Goal: Task Accomplishment & Management: Use online tool/utility

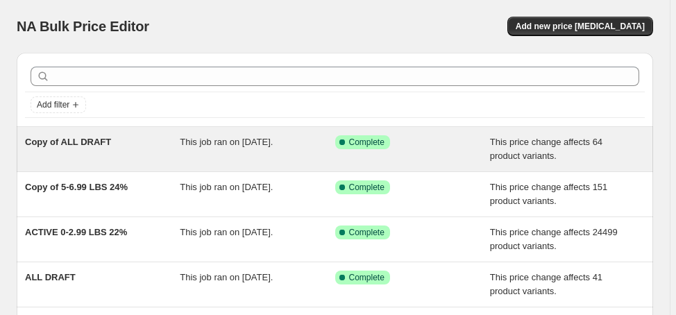
click at [87, 144] on span "Copy of ALL DRAFT" at bounding box center [68, 142] width 86 height 10
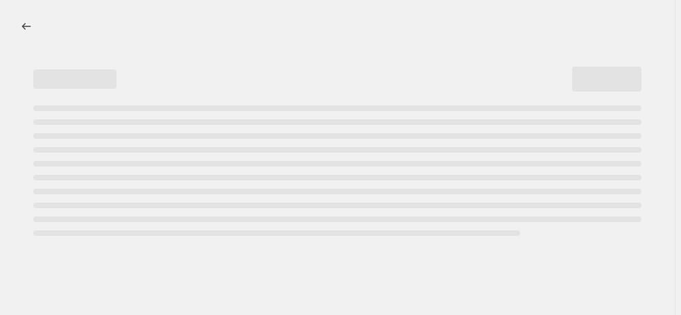
select select "margin"
select select "no_change"
select select "vendor"
select select "not_equal"
select select "product_status"
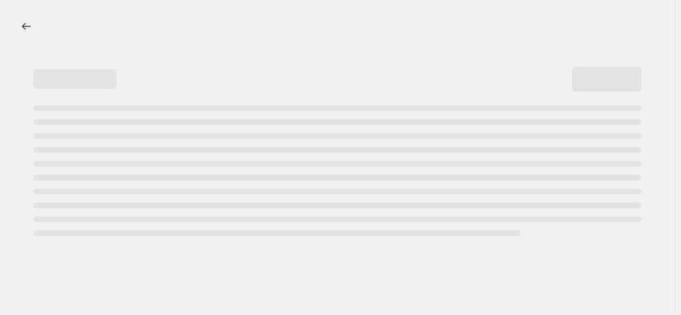
select select "draft"
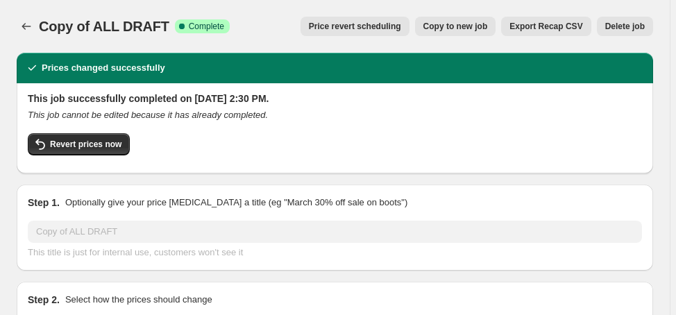
click at [621, 26] on span "Delete job" at bounding box center [625, 26] width 40 height 11
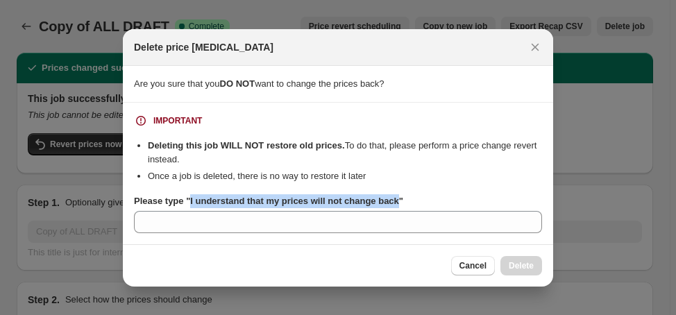
drag, startPoint x: 393, startPoint y: 201, endPoint x: 189, endPoint y: 206, distance: 204.7
click at [189, 206] on b "Please type "I understand that my prices will not change back"" at bounding box center [268, 201] width 269 height 10
copy b "I understand that my prices will not change back"
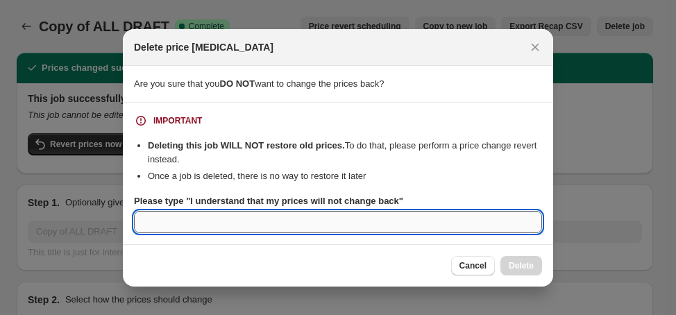
paste input "I understand that my prices will not change back"
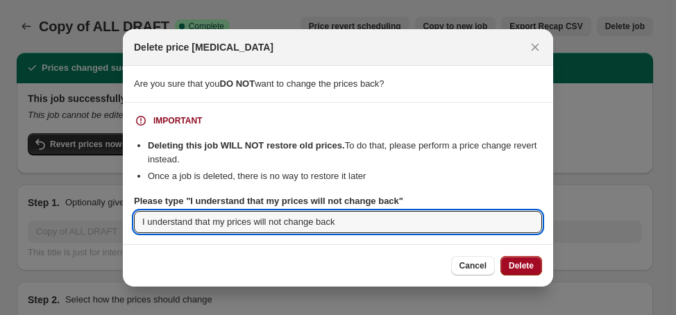
type input "I understand that my prices will not change back"
click at [534, 269] on button "Delete" at bounding box center [521, 265] width 42 height 19
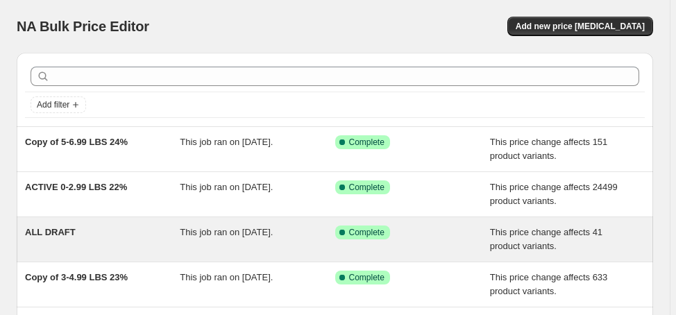
click at [69, 228] on span "ALL DRAFT" at bounding box center [50, 232] width 51 height 10
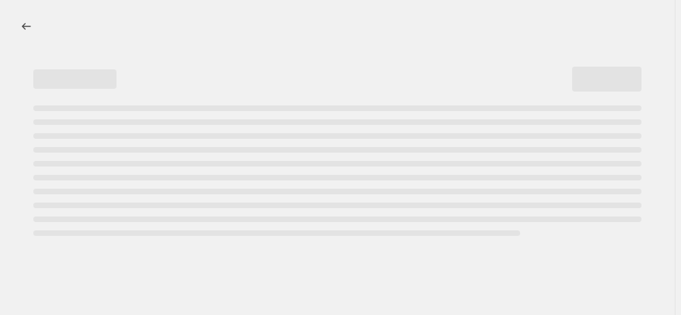
select select "margin"
select select "no_change"
select select "vendor"
select select "not_equal"
select select "product_status"
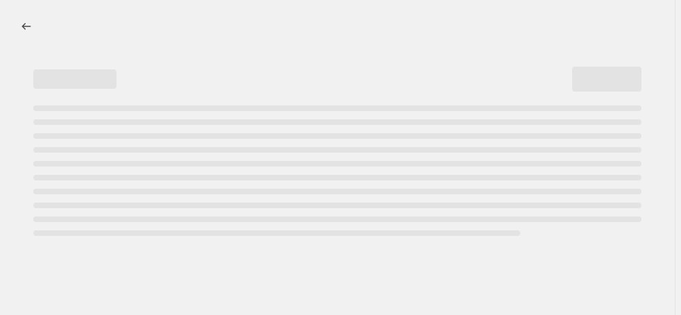
select select "draft"
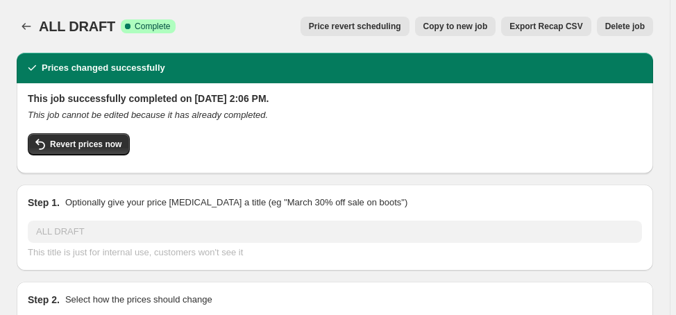
click at [479, 28] on span "Copy to new job" at bounding box center [455, 26] width 65 height 11
select select "margin"
select select "no_change"
select select "vendor"
select select "not_equal"
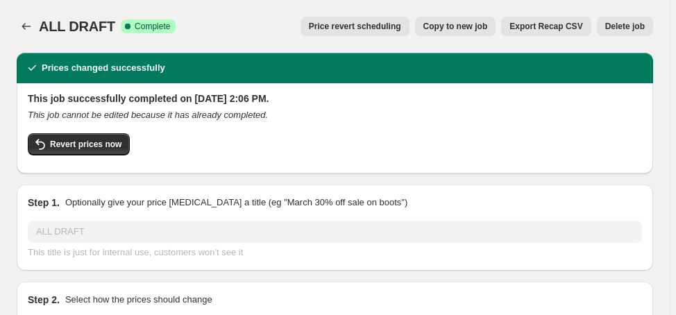
select select "product_status"
select select "draft"
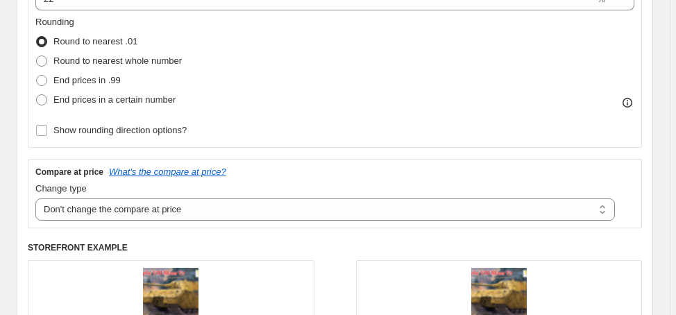
scroll to position [389, 0]
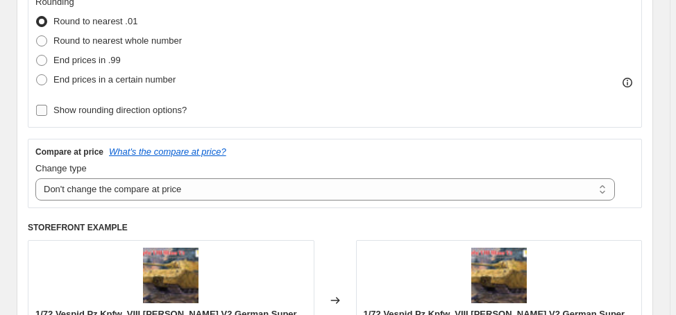
click at [136, 116] on span "Show rounding direction options?" at bounding box center [119, 110] width 133 height 14
click at [47, 116] on input "Show rounding direction options?" at bounding box center [41, 110] width 11 height 11
checkbox input "true"
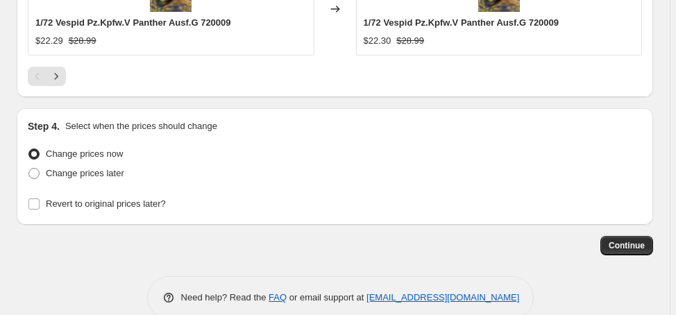
scroll to position [1812, 0]
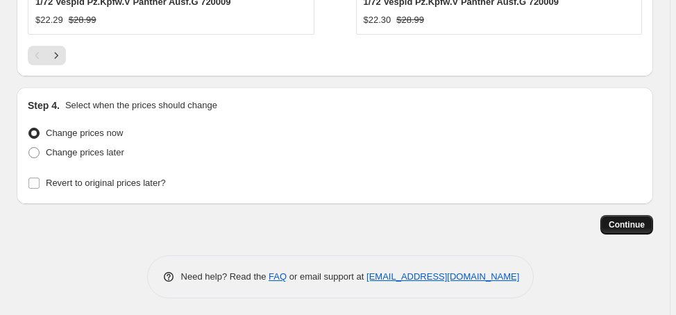
click at [627, 223] on span "Continue" at bounding box center [627, 224] width 36 height 11
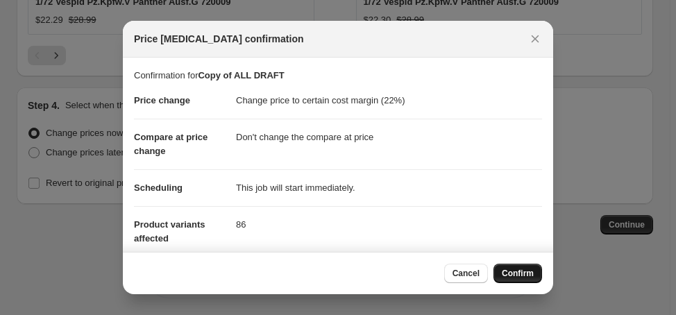
click at [513, 270] on span "Confirm" at bounding box center [518, 273] width 32 height 11
